Goal: Transaction & Acquisition: Obtain resource

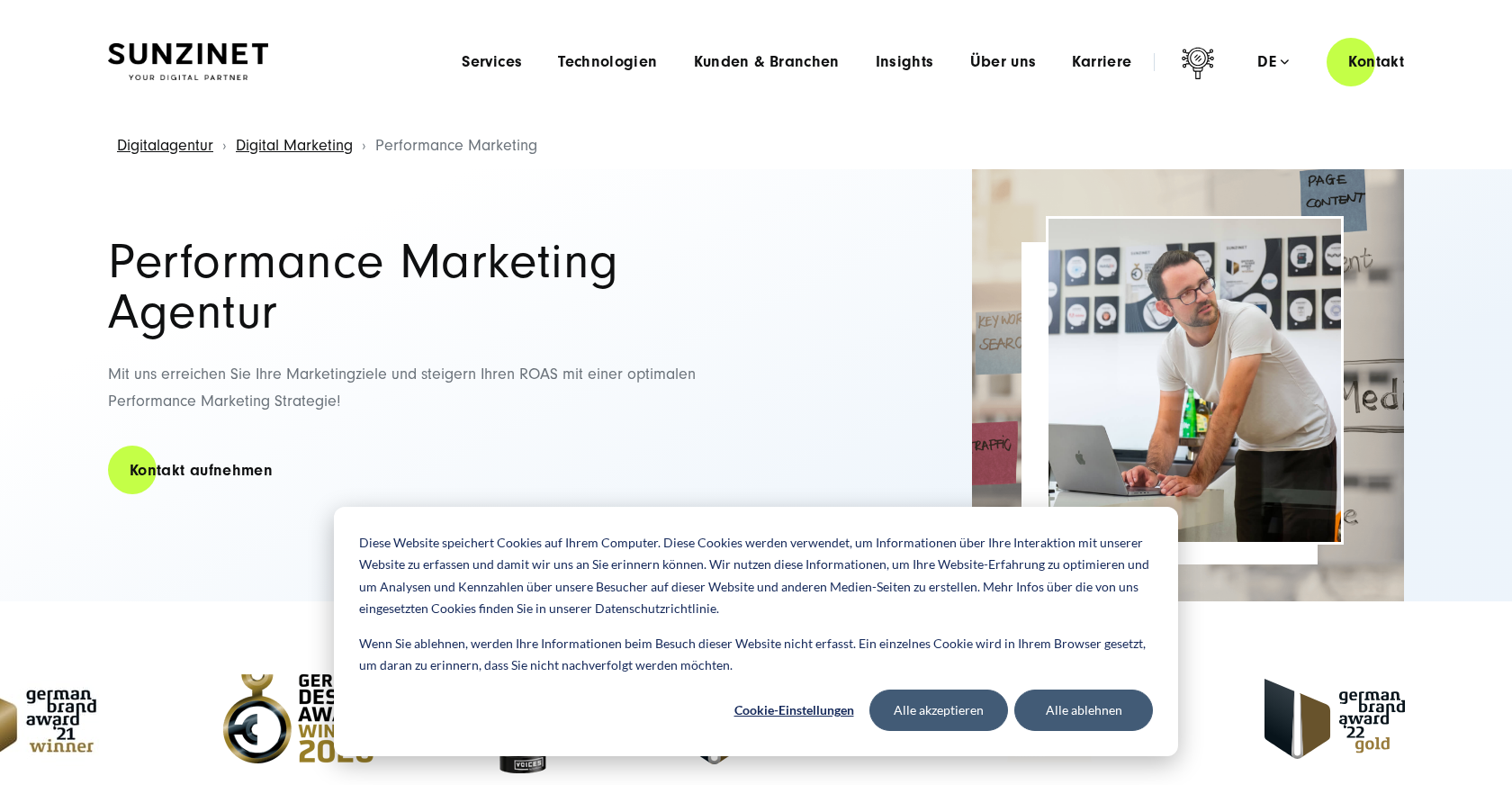
click at [1096, 71] on div "Menu Services Menu Full Service Digitalagentur Wir lösen komplexe Herausforderu…" at bounding box center [934, 61] width 982 height 51
click at [1084, 63] on span "Karriere" at bounding box center [1101, 62] width 59 height 18
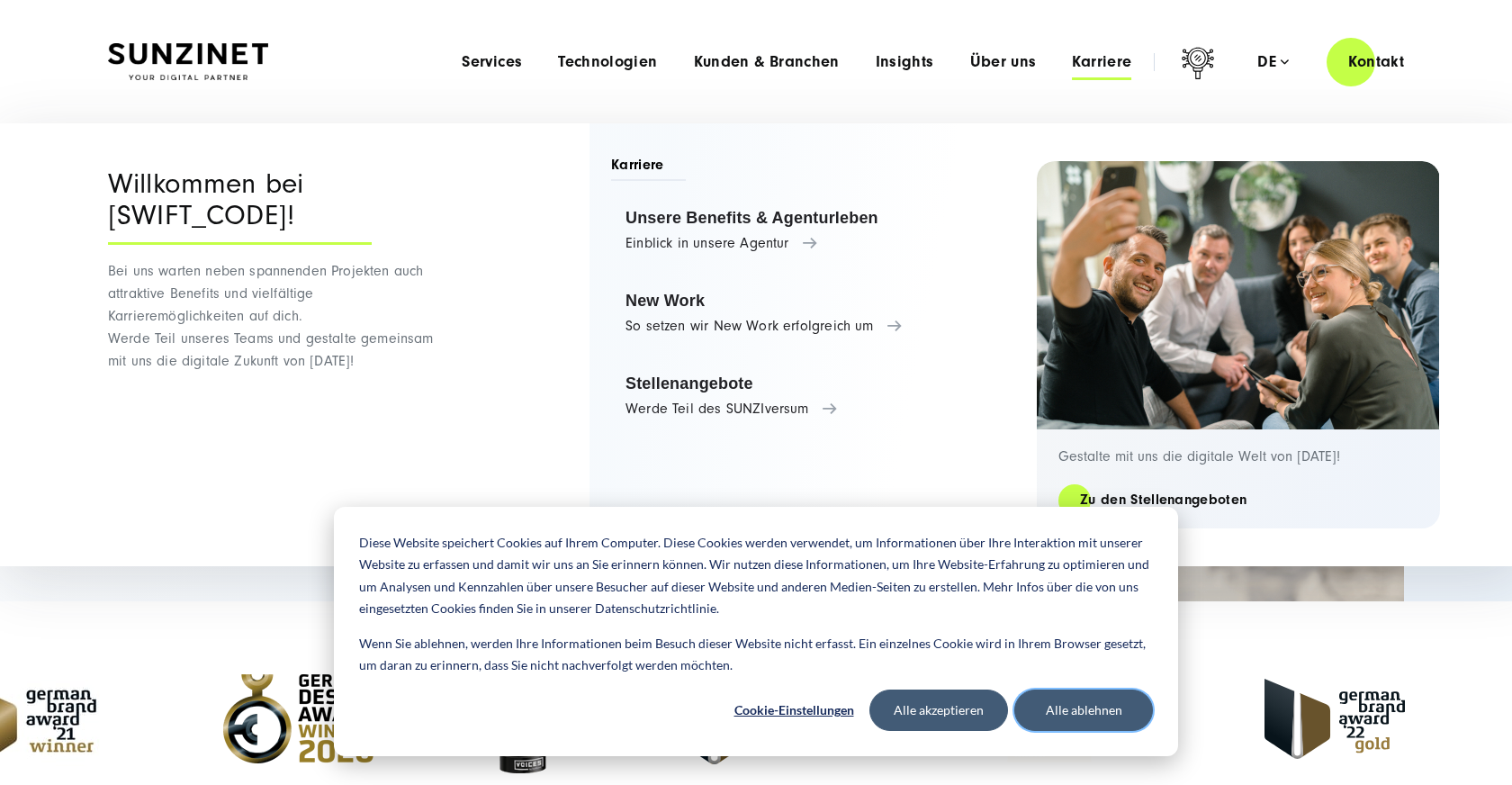
click at [1072, 703] on button "Alle ablehnen" at bounding box center [1084, 709] width 139 height 41
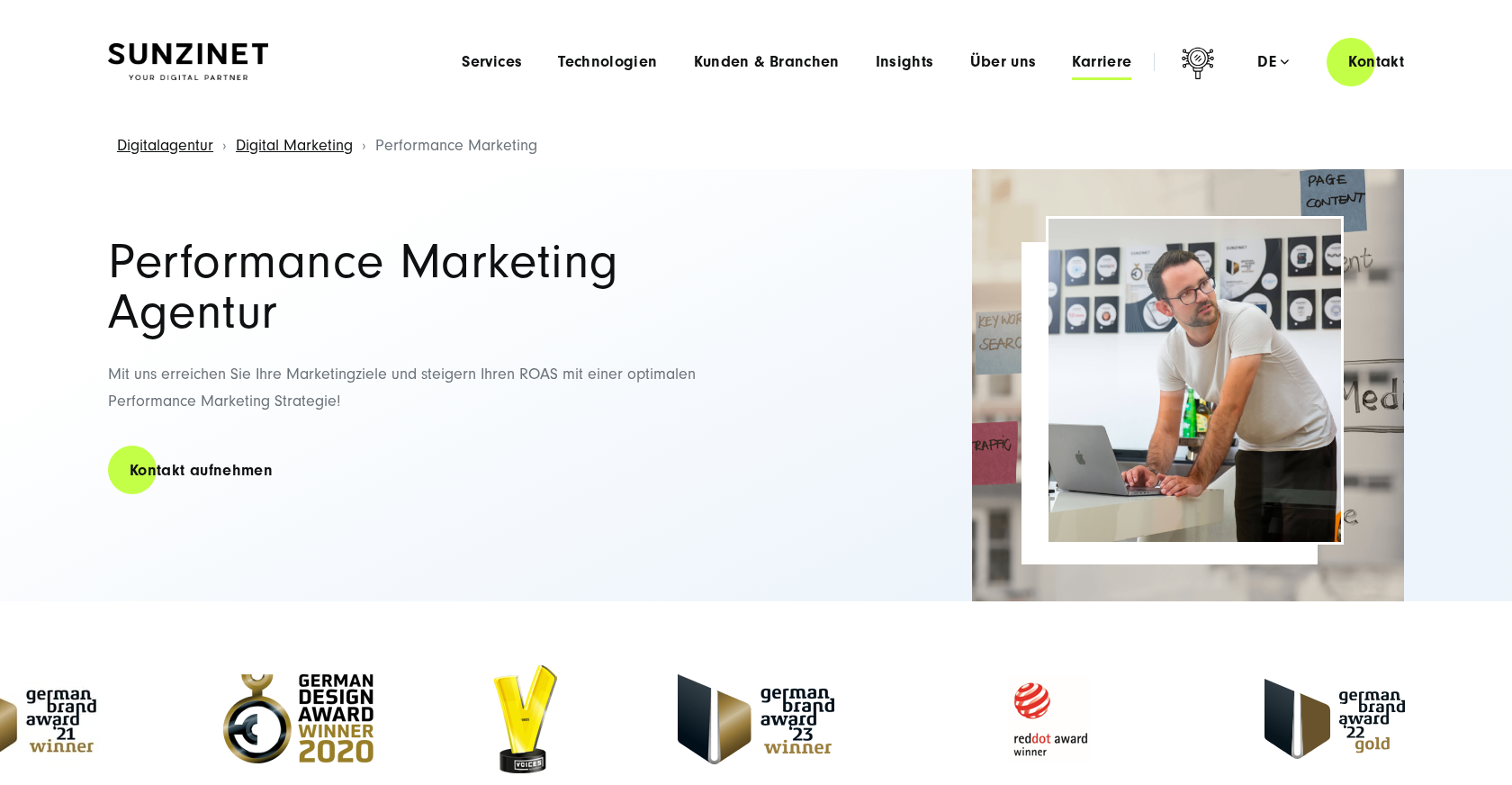
click at [1096, 65] on span "Karriere" at bounding box center [1101, 62] width 59 height 18
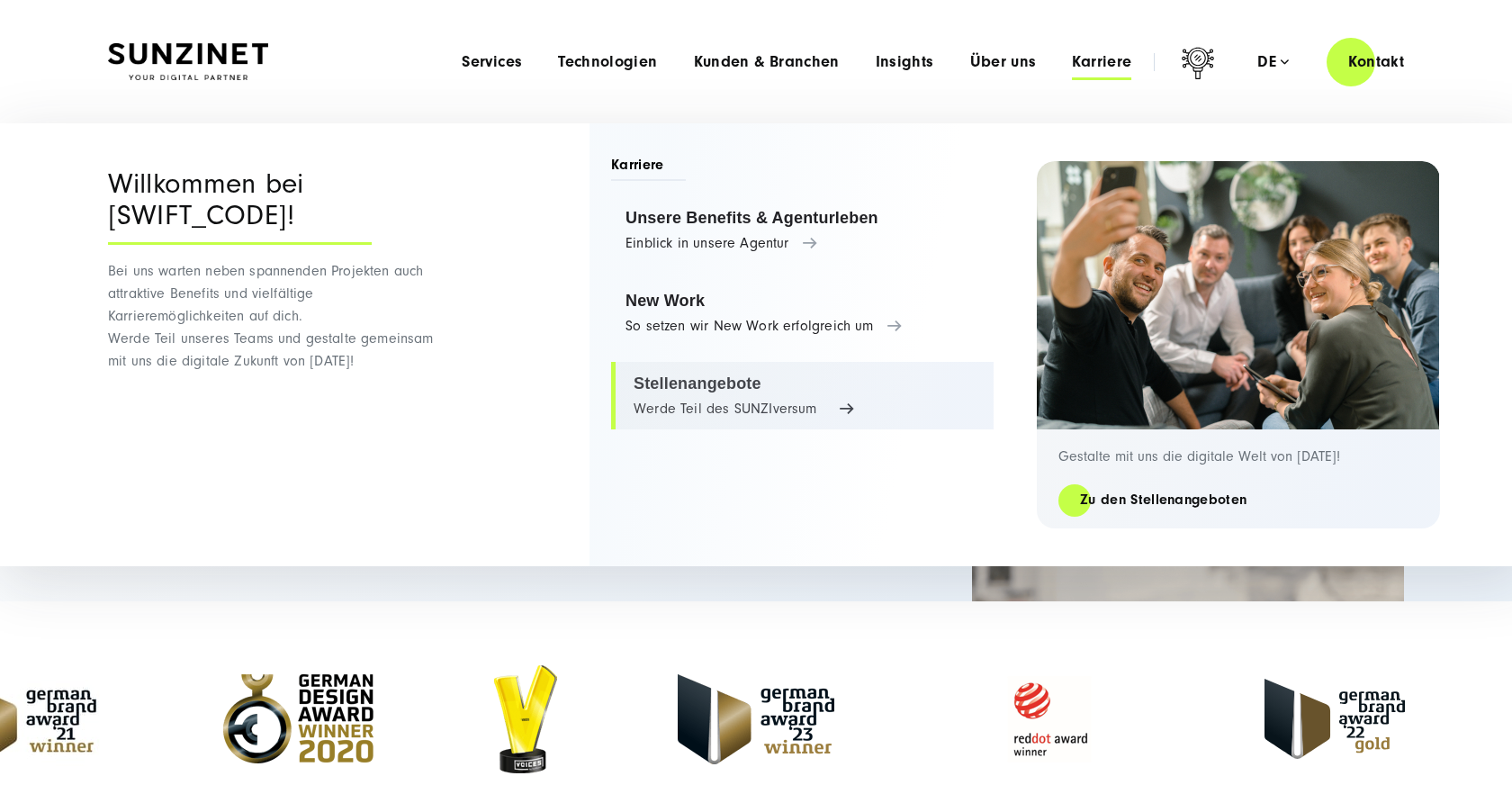
click at [813, 382] on link "Stellenangebote Werde Teil des SUNZIversum" at bounding box center [802, 395] width 382 height 68
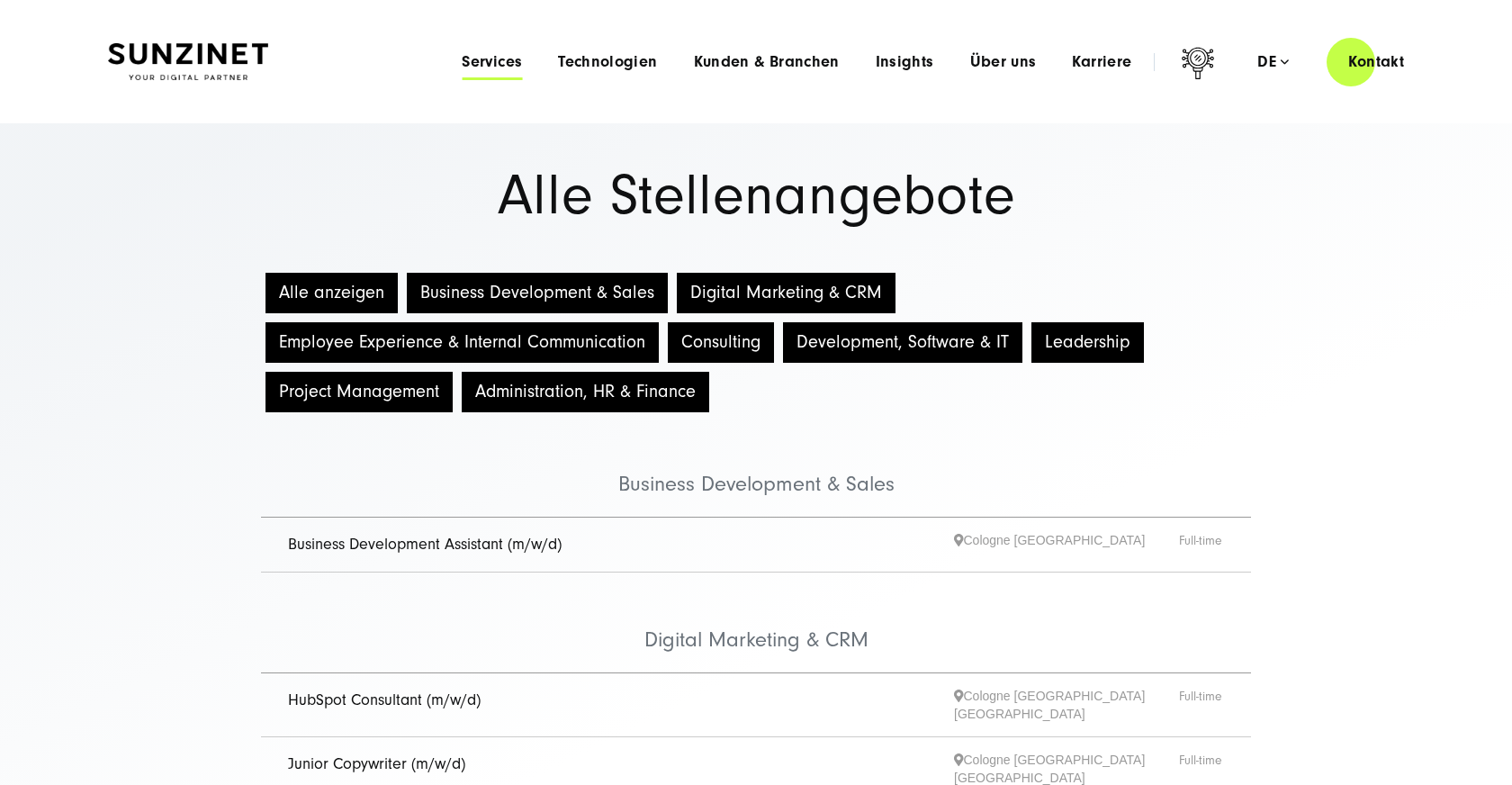
click at [509, 63] on span "Services" at bounding box center [491, 62] width 60 height 18
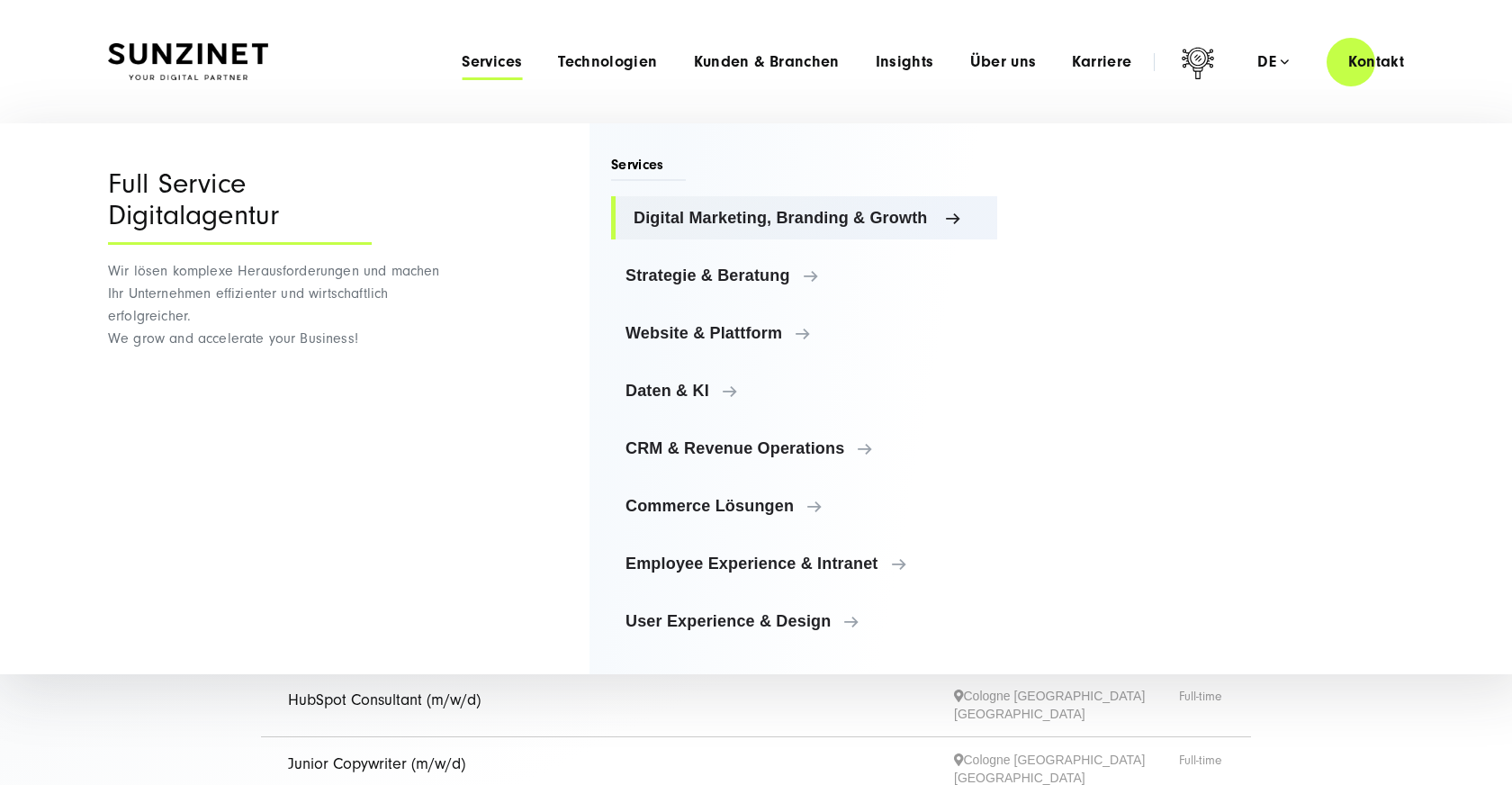
click at [717, 229] on link "Digital Marketing, Branding & Growth" at bounding box center [804, 217] width 386 height 43
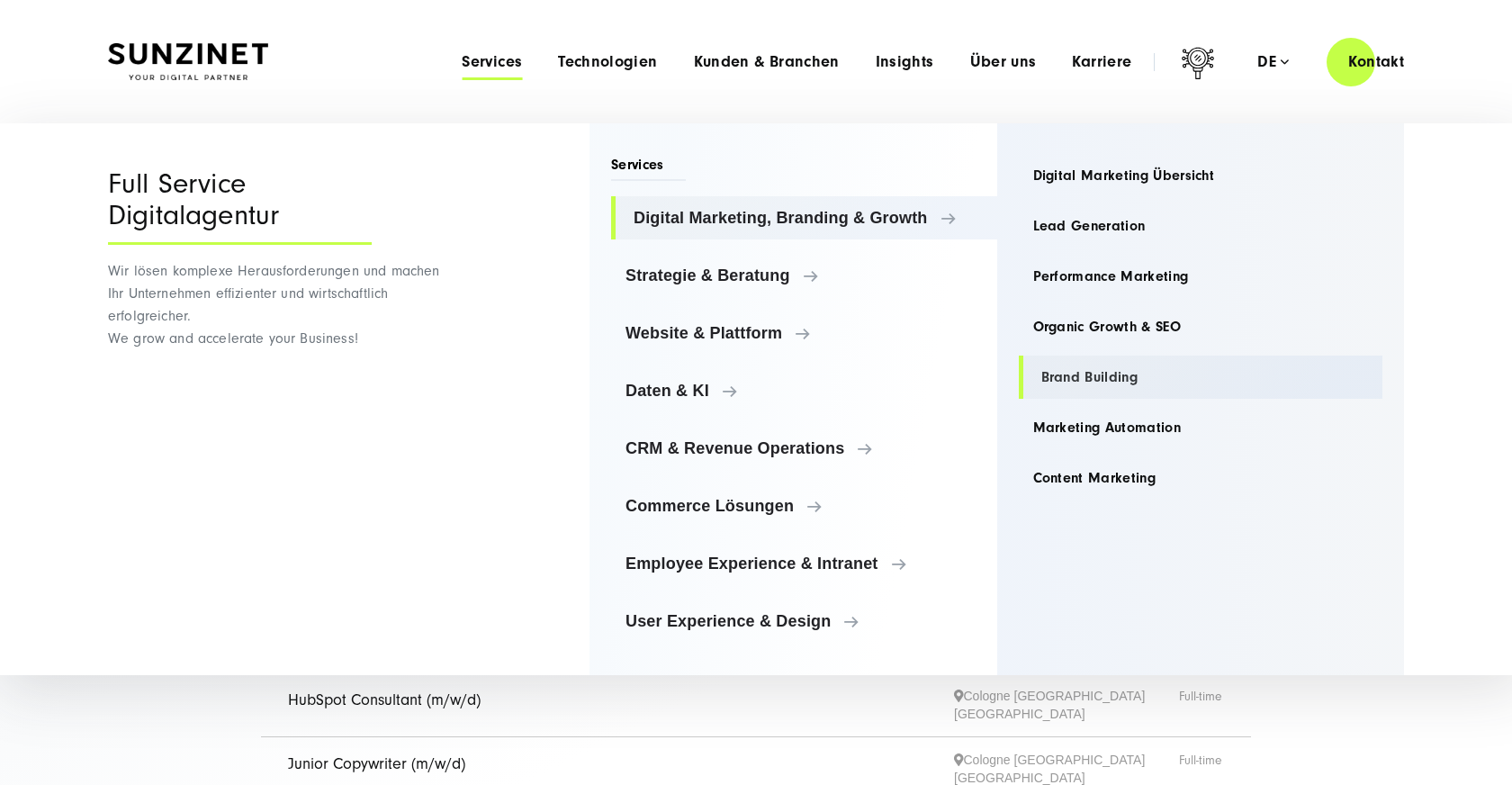
click at [1050, 376] on link "Brand Building" at bounding box center [1200, 377] width 365 height 43
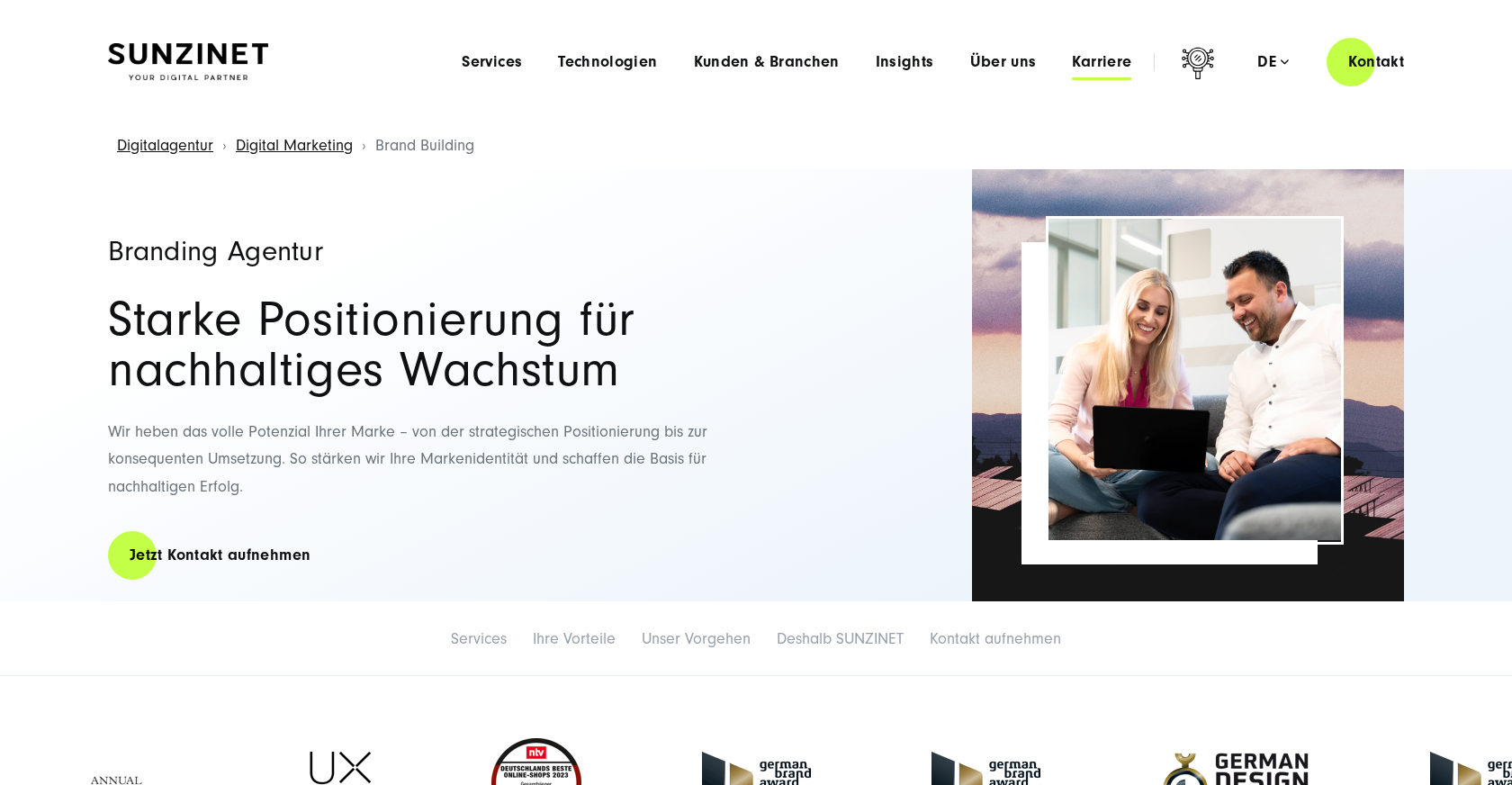
click at [1090, 69] on span "Karriere" at bounding box center [1101, 62] width 59 height 18
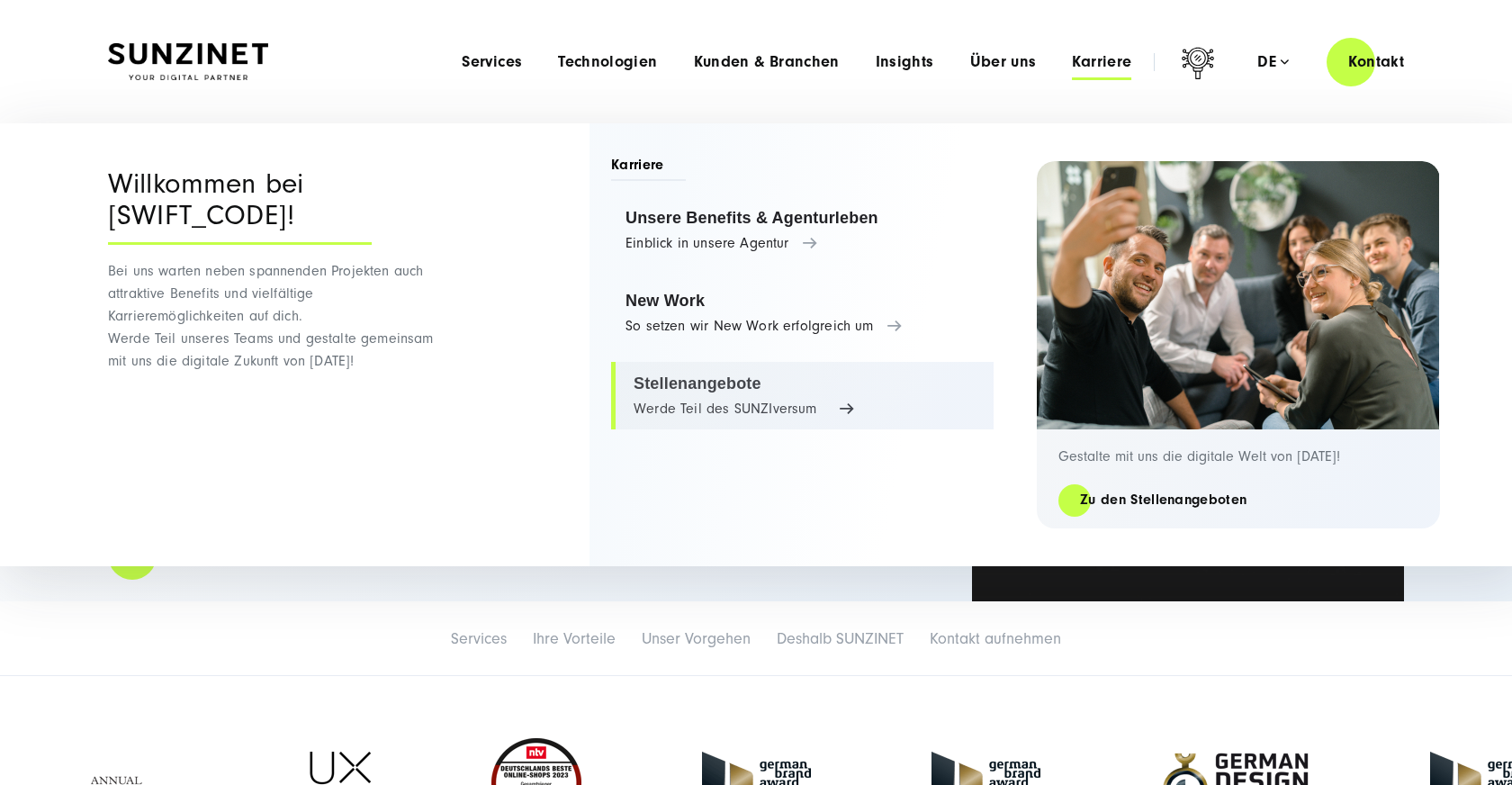
click at [689, 376] on link "Stellenangebote Werde Teil des SUNZIversum" at bounding box center [802, 395] width 382 height 68
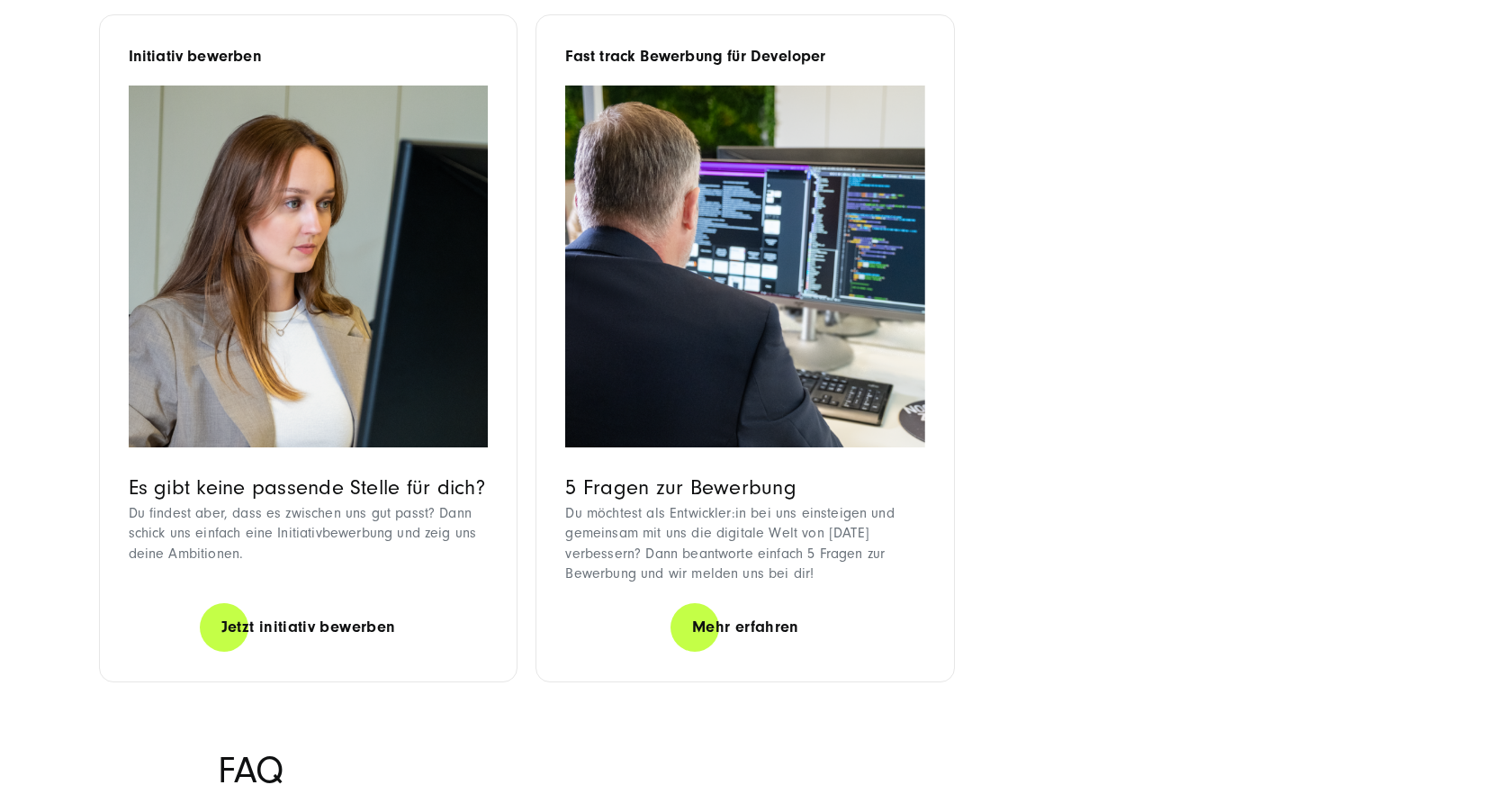
scroll to position [1882, 0]
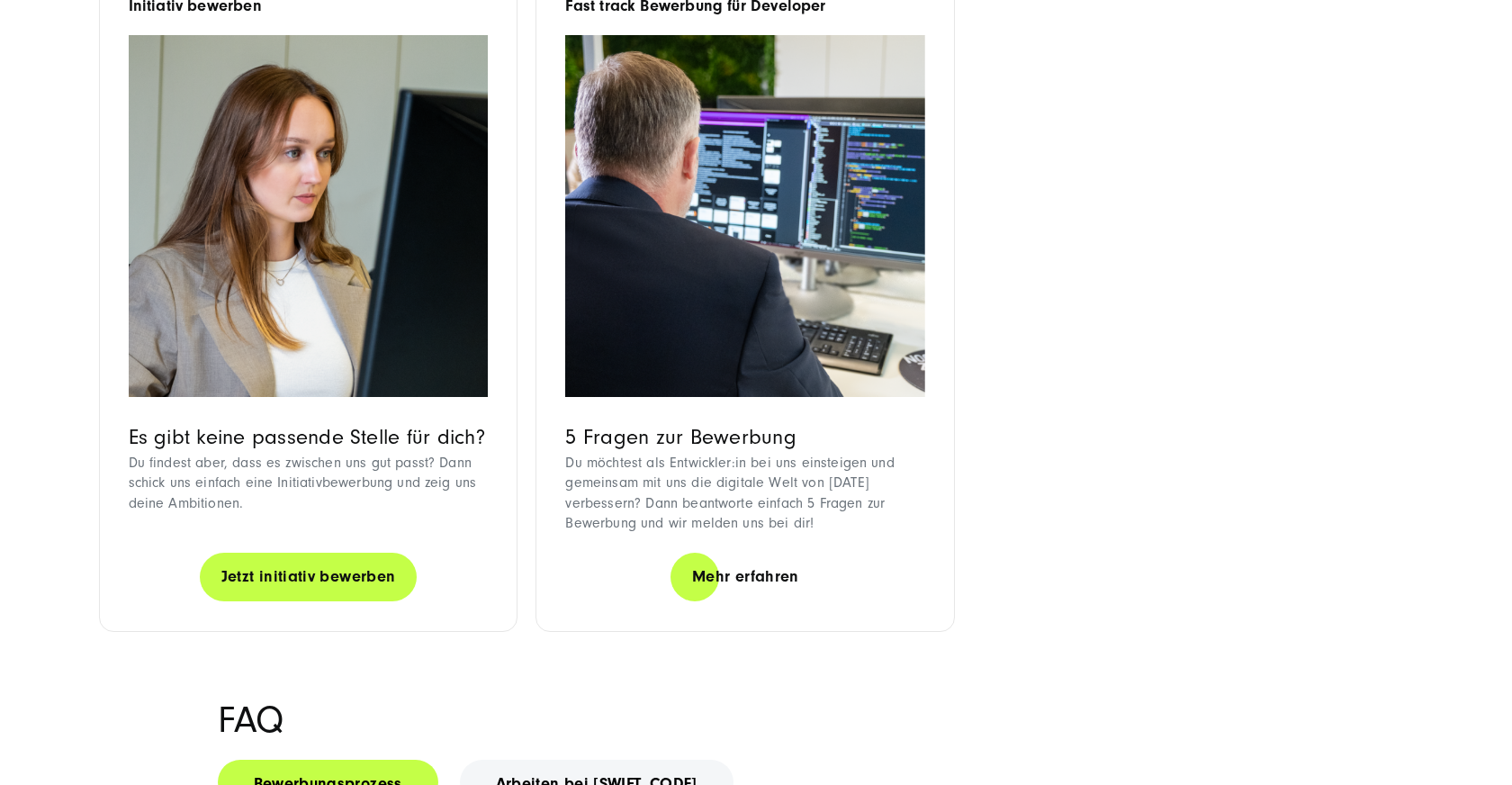
click at [350, 551] on link "Jetzt initiativ bewerben" at bounding box center [309, 576] width 218 height 51
